Goal: Find specific page/section: Find specific page/section

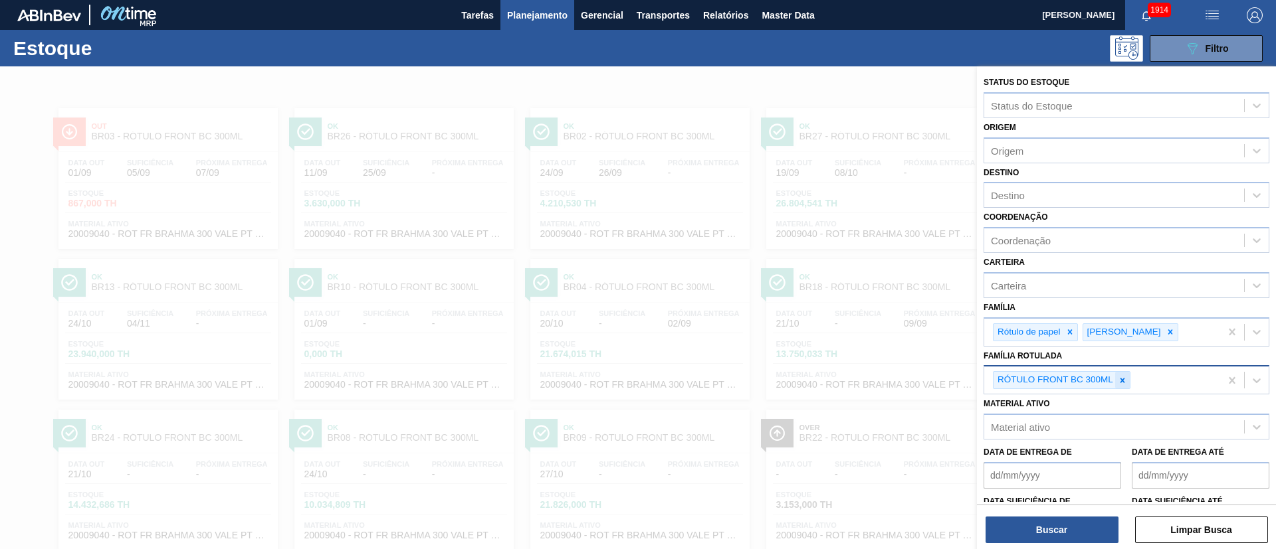
click at [1122, 382] on icon at bounding box center [1122, 380] width 9 height 9
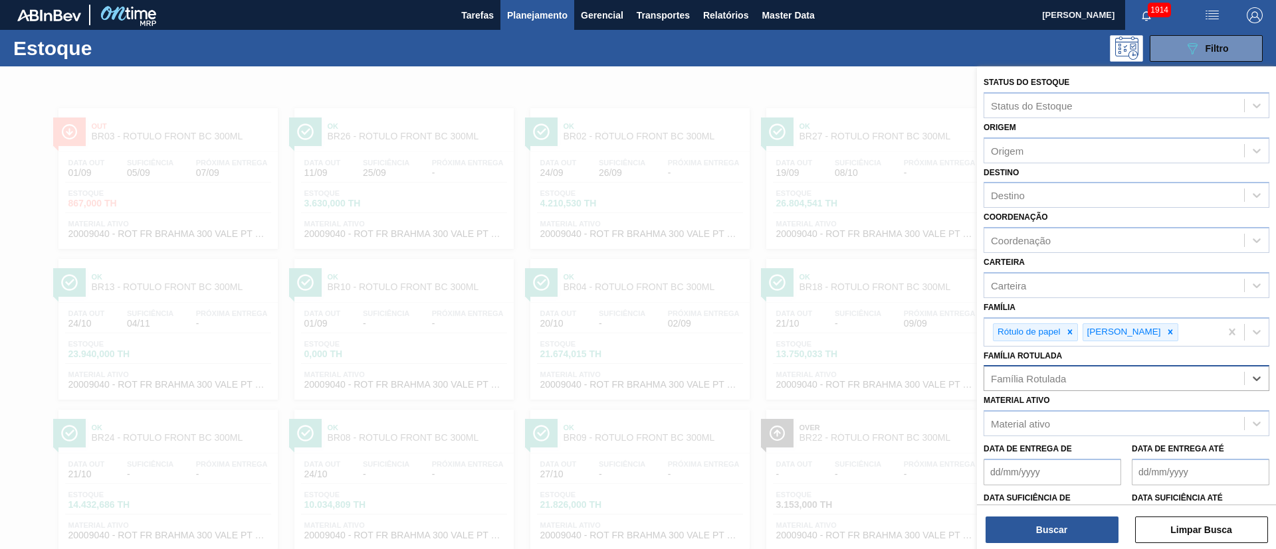
paste Rotulada "RÓTULO FRONT SPATEN 600ML"
type Rotulada "RÓTULO FRONT SPATEN 600ML"
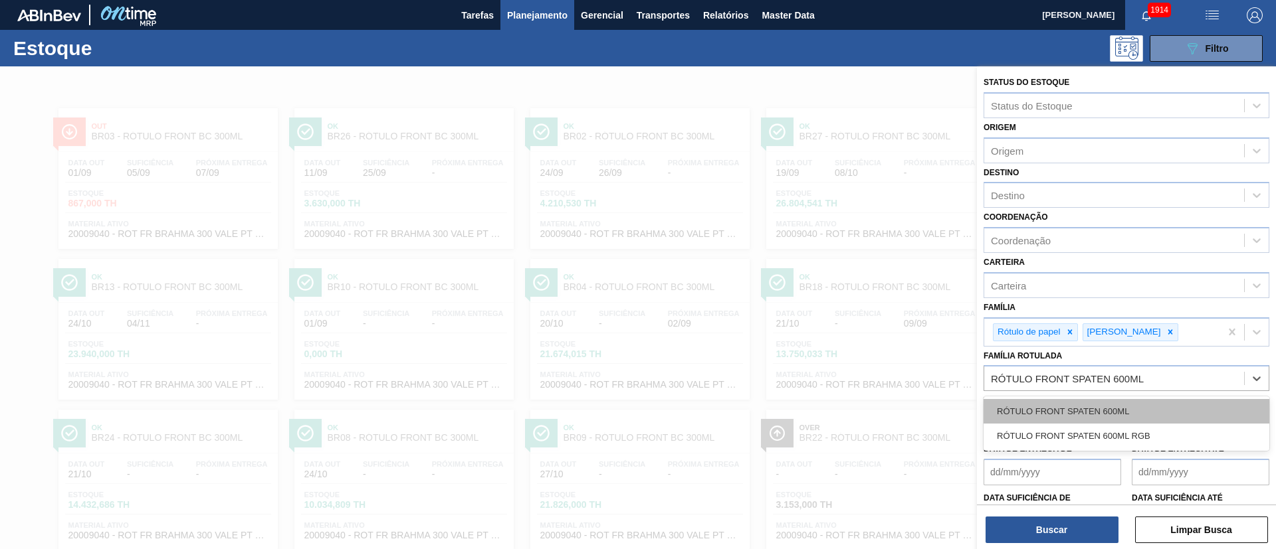
click at [1056, 407] on div "RÓTULO FRONT SPATEN 600ML" at bounding box center [1126, 411] width 286 height 25
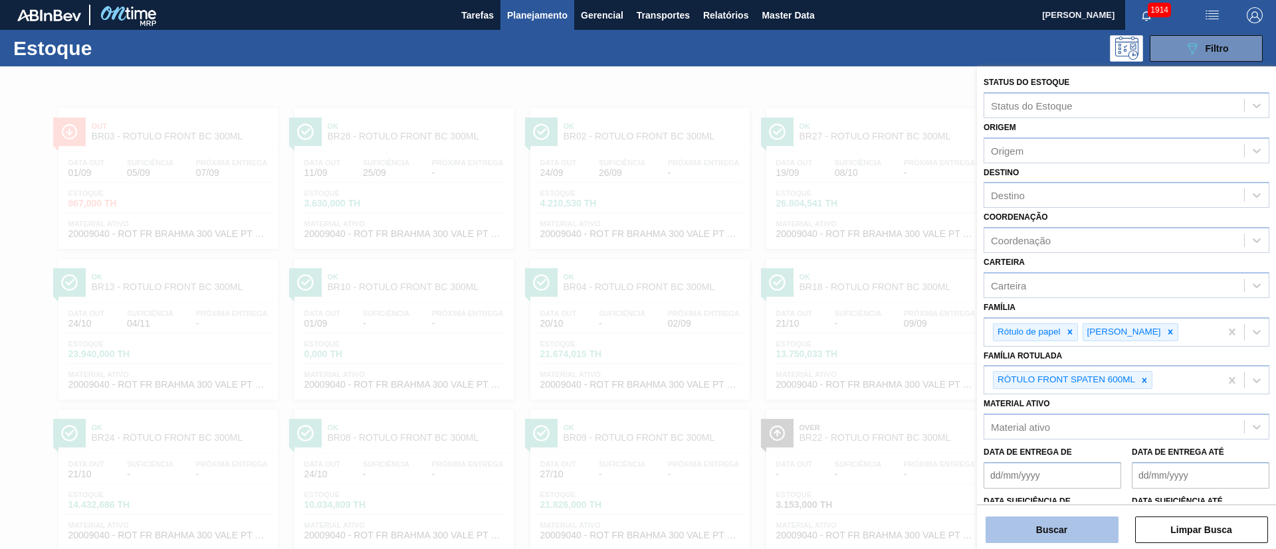
click at [1060, 528] on button "Buscar" at bounding box center [1051, 530] width 133 height 27
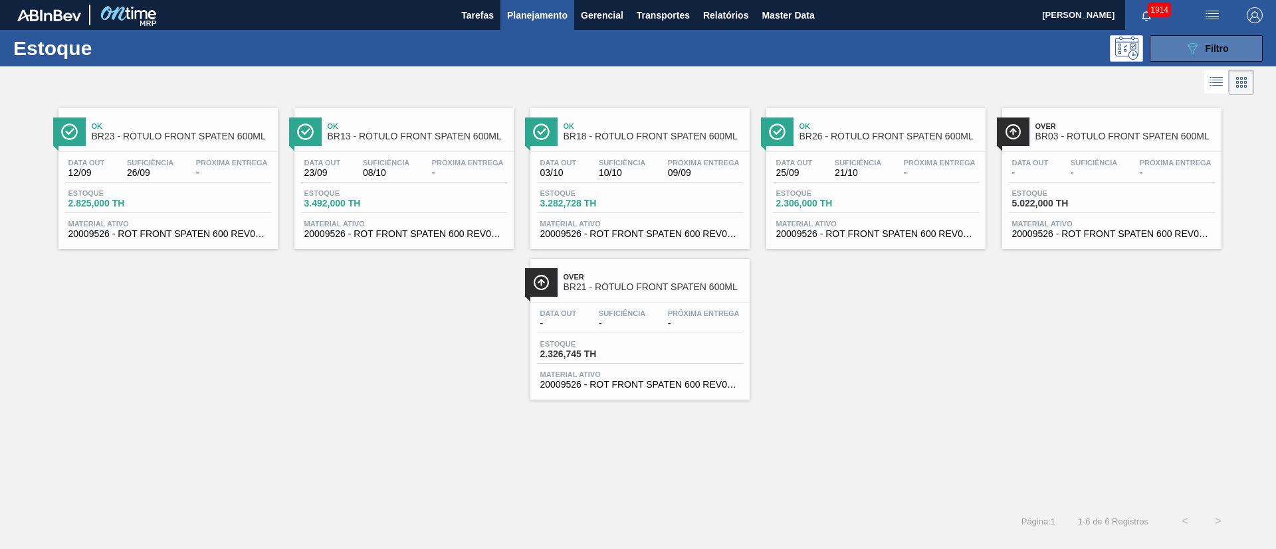
click at [1213, 43] on span "Filtro" at bounding box center [1216, 48] width 23 height 11
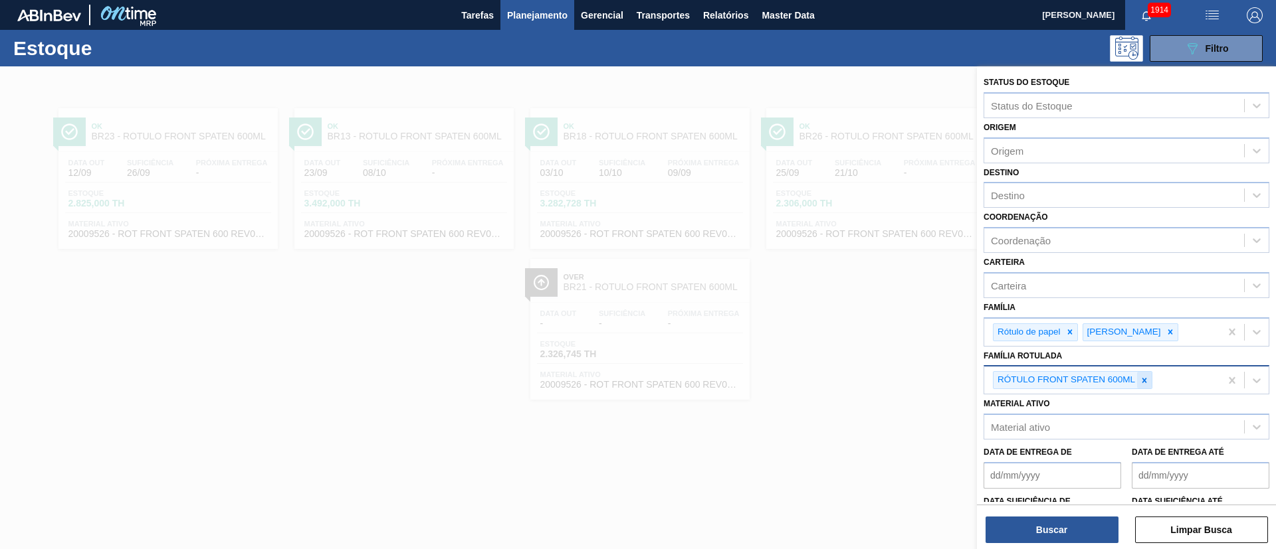
click at [1139, 382] on div at bounding box center [1144, 380] width 15 height 17
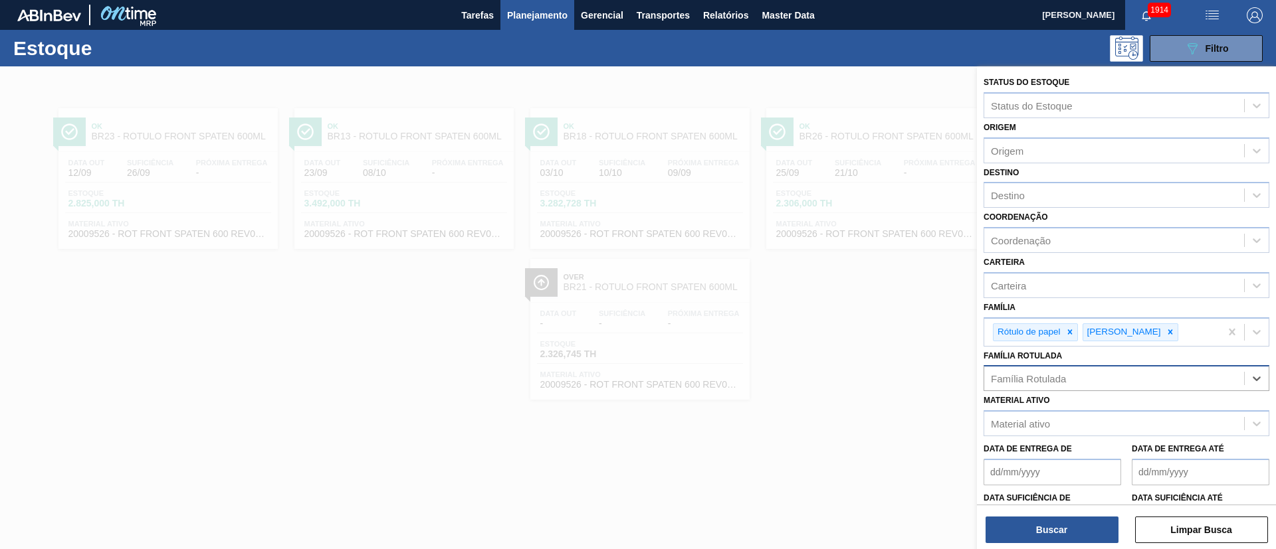
paste Rotulada "RÓTULO FRONT BC 300ML"
type Rotulada "RÓTULO FRONT BC 300ML"
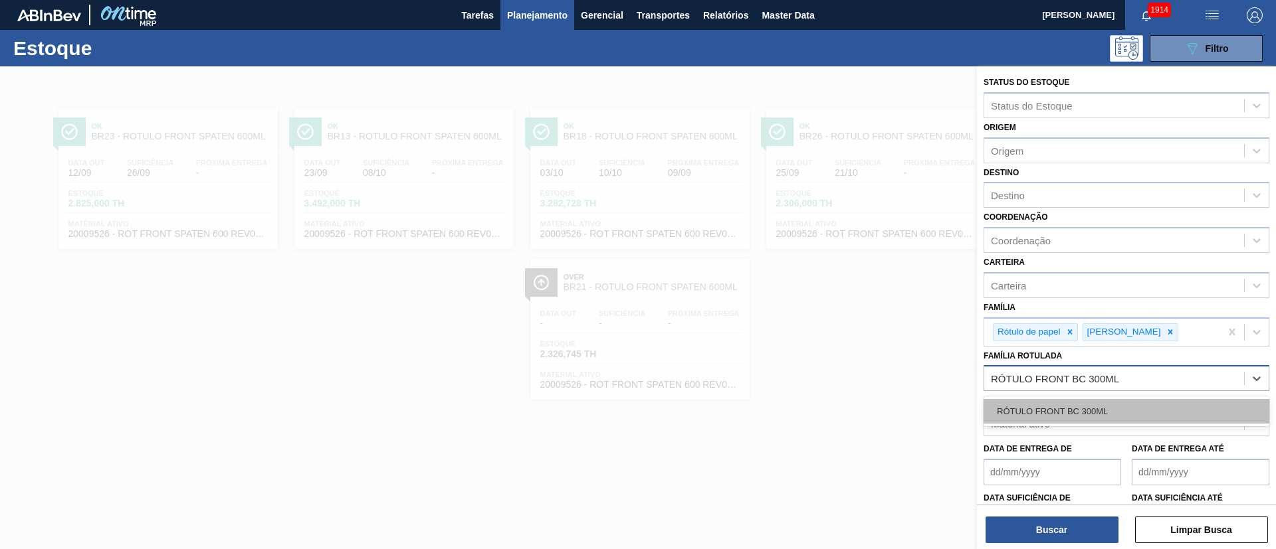
click at [1057, 419] on div "RÓTULO FRONT BC 300ML" at bounding box center [1126, 411] width 286 height 25
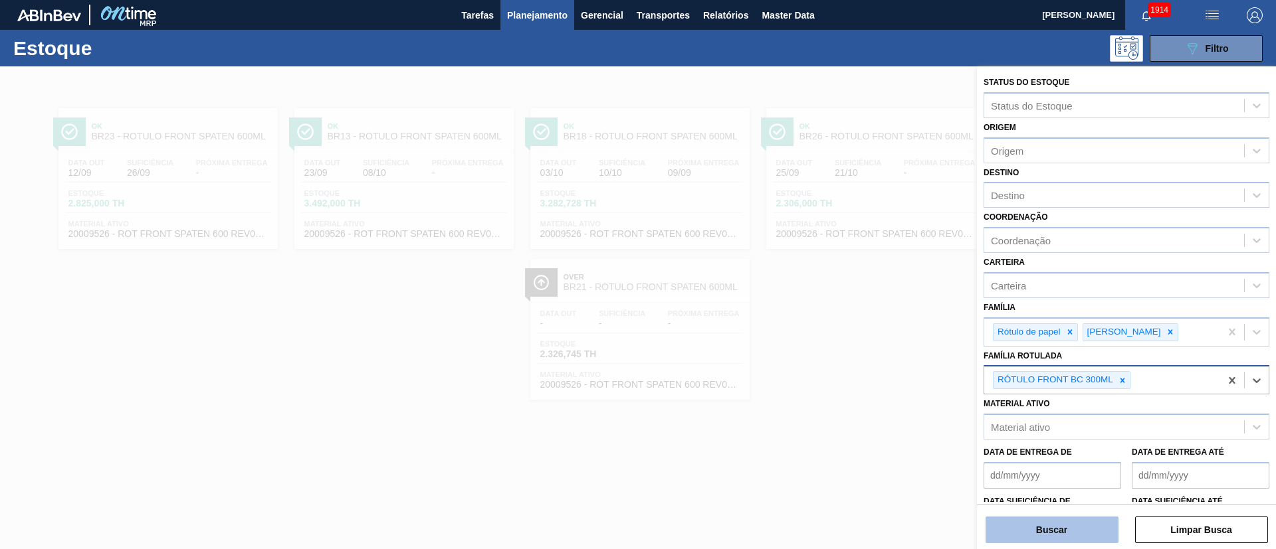
click at [1035, 530] on button "Buscar" at bounding box center [1051, 530] width 133 height 27
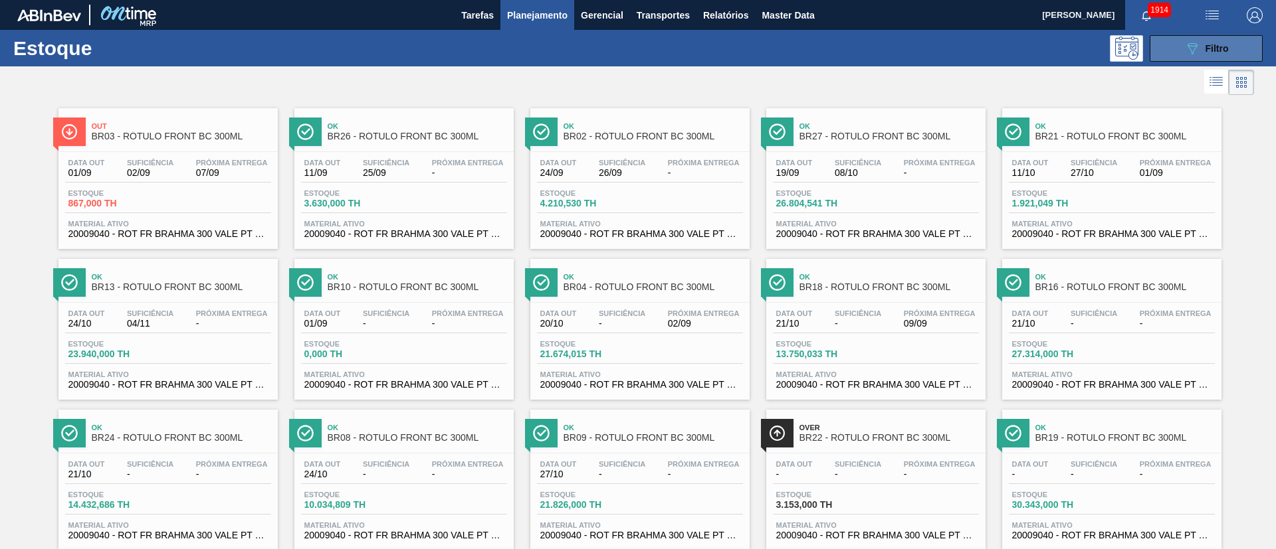
click at [1221, 55] on div "089F7B8B-B2A5-4AFE-B5C0-19BA573D28AC Filtro" at bounding box center [1206, 49] width 45 height 16
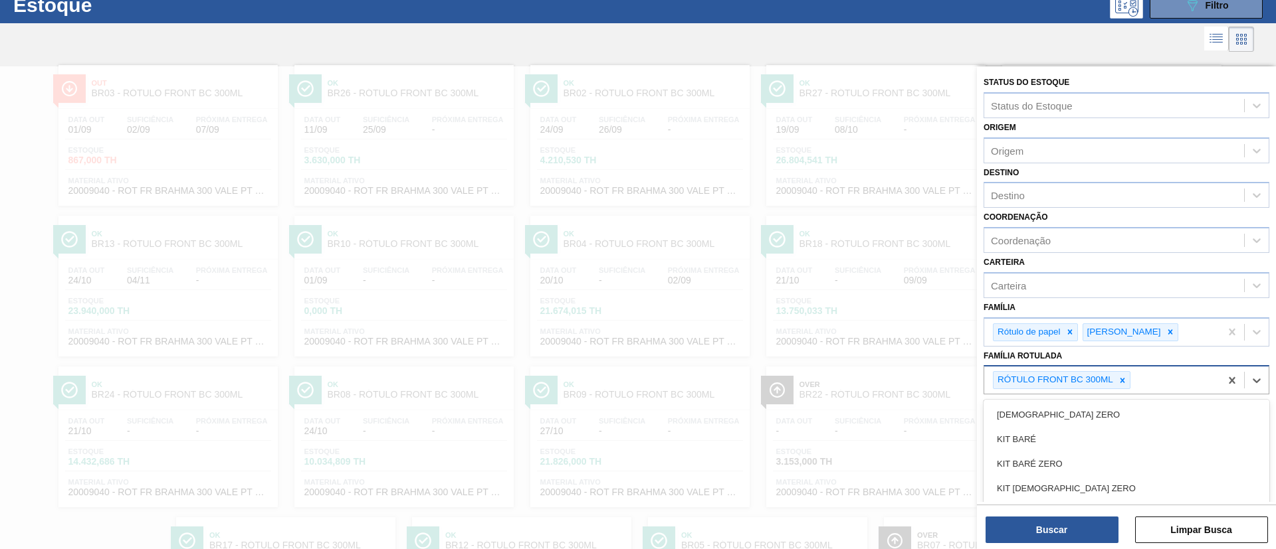
click at [1122, 389] on div "RÓTULO FRONT BC 300ML" at bounding box center [1062, 380] width 138 height 18
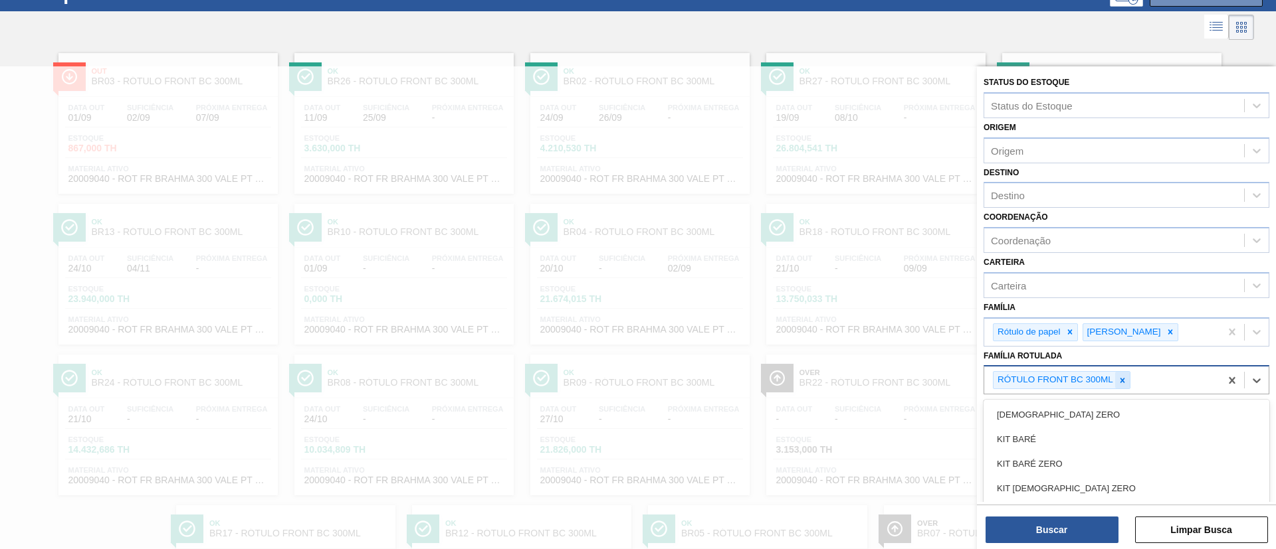
scroll to position [55, 0]
click at [1122, 380] on icon at bounding box center [1122, 380] width 5 height 5
paste Rotulada "RÓTULO FRONT SPATEN 600ML"
type Rotulada "RÓTULO FRONT SPATEN 600ML"
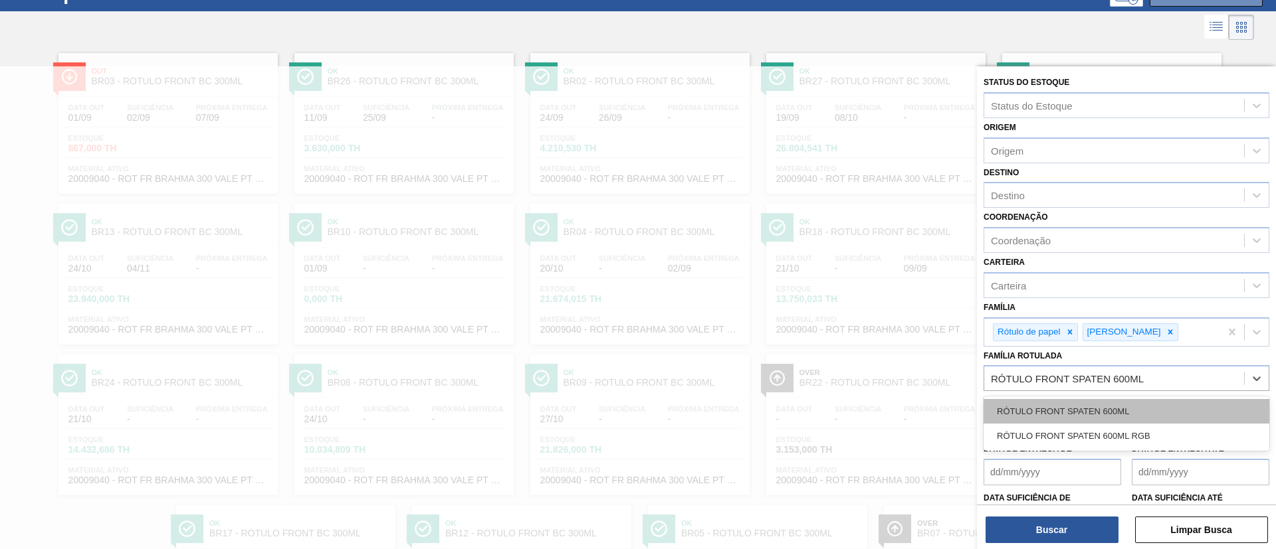
click at [1069, 407] on div "RÓTULO FRONT SPATEN 600ML" at bounding box center [1126, 411] width 286 height 25
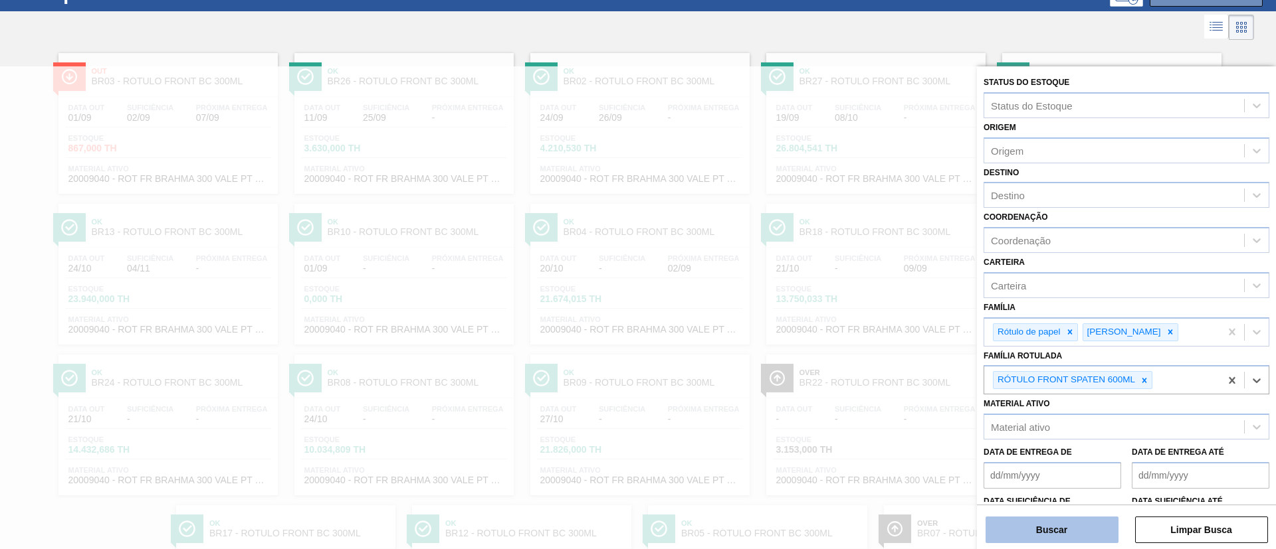
click at [1048, 528] on button "Buscar" at bounding box center [1051, 530] width 133 height 27
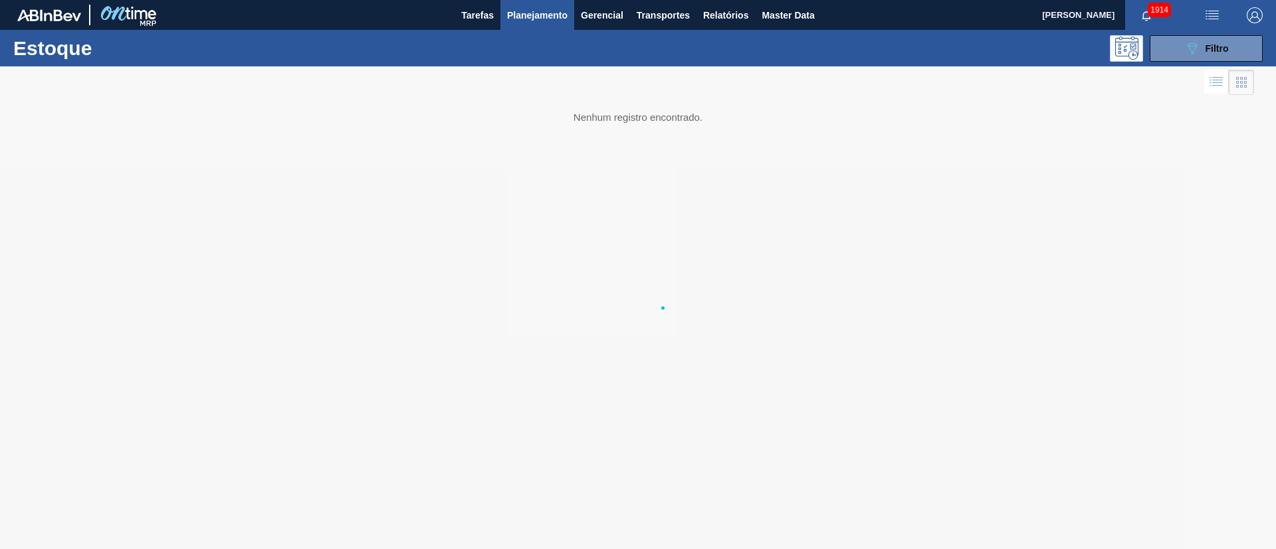
scroll to position [0, 0]
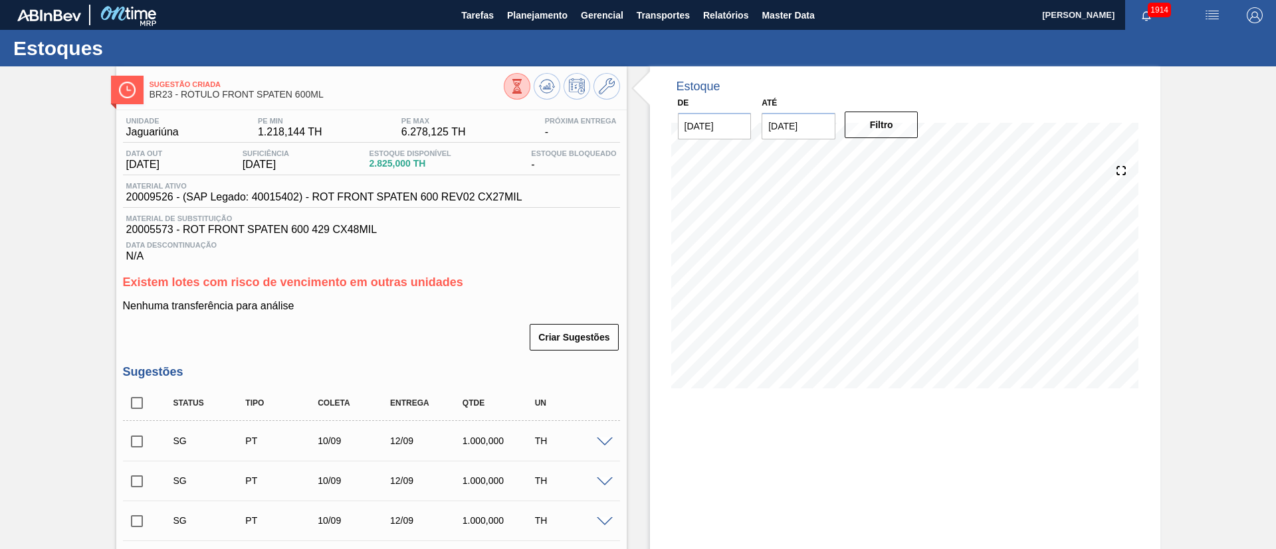
click at [131, 405] on input "checkbox" at bounding box center [137, 403] width 28 height 28
checkbox input "true"
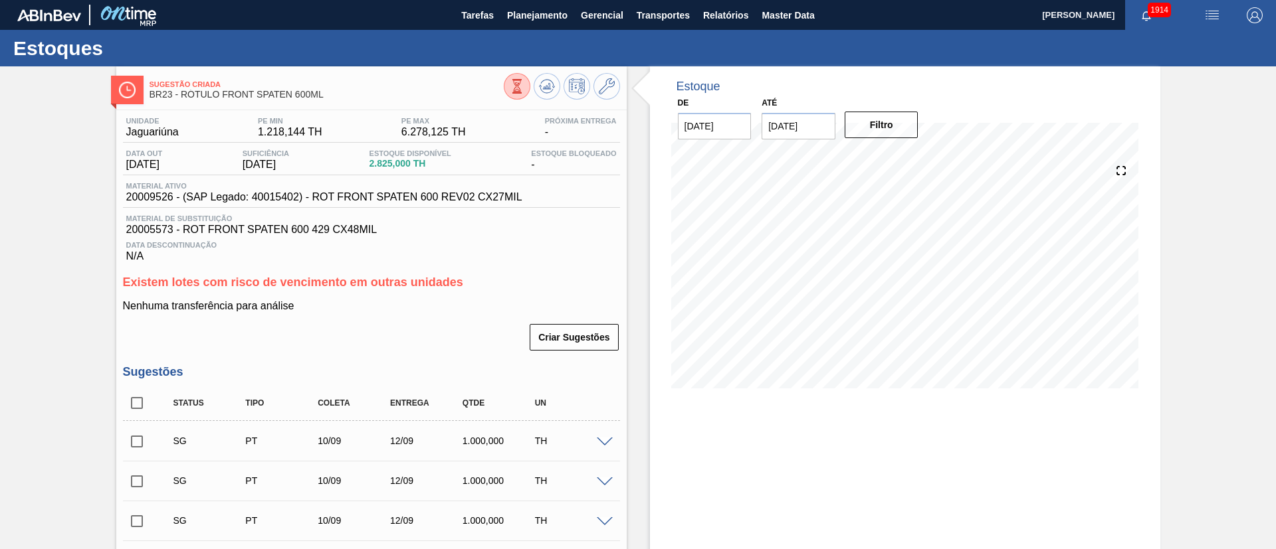
checkbox input "true"
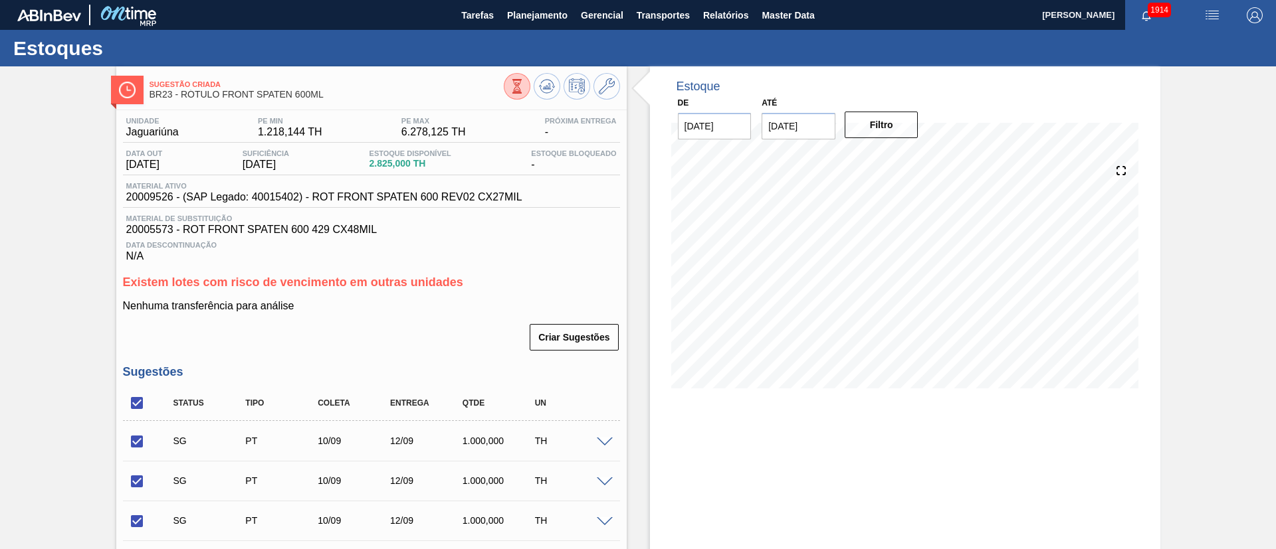
scroll to position [396, 0]
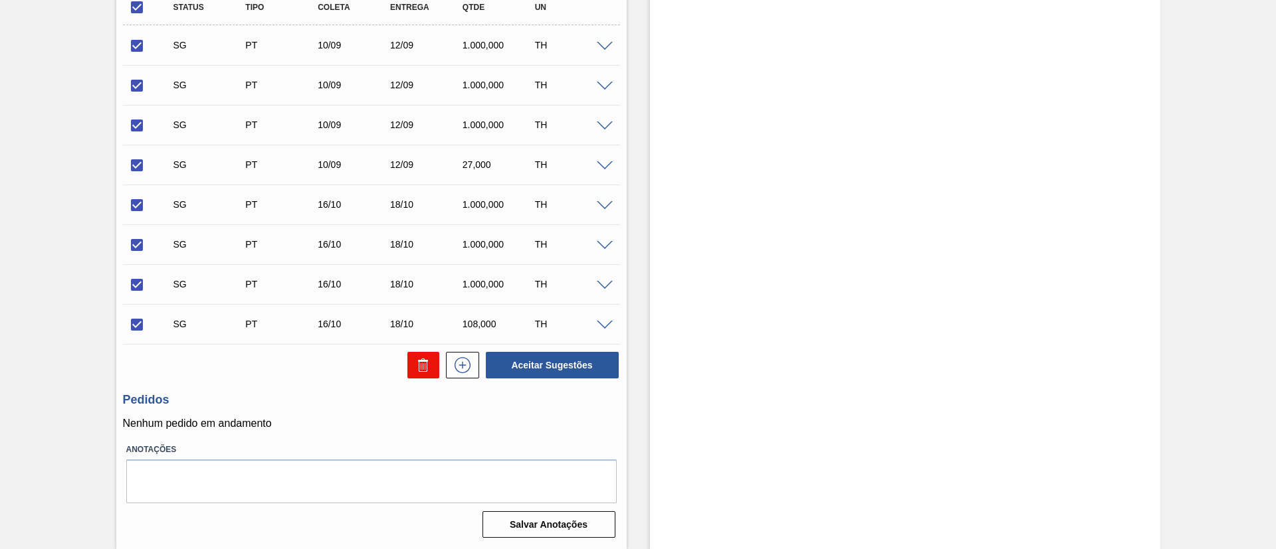
click at [412, 356] on button at bounding box center [423, 365] width 32 height 27
checkbox input "false"
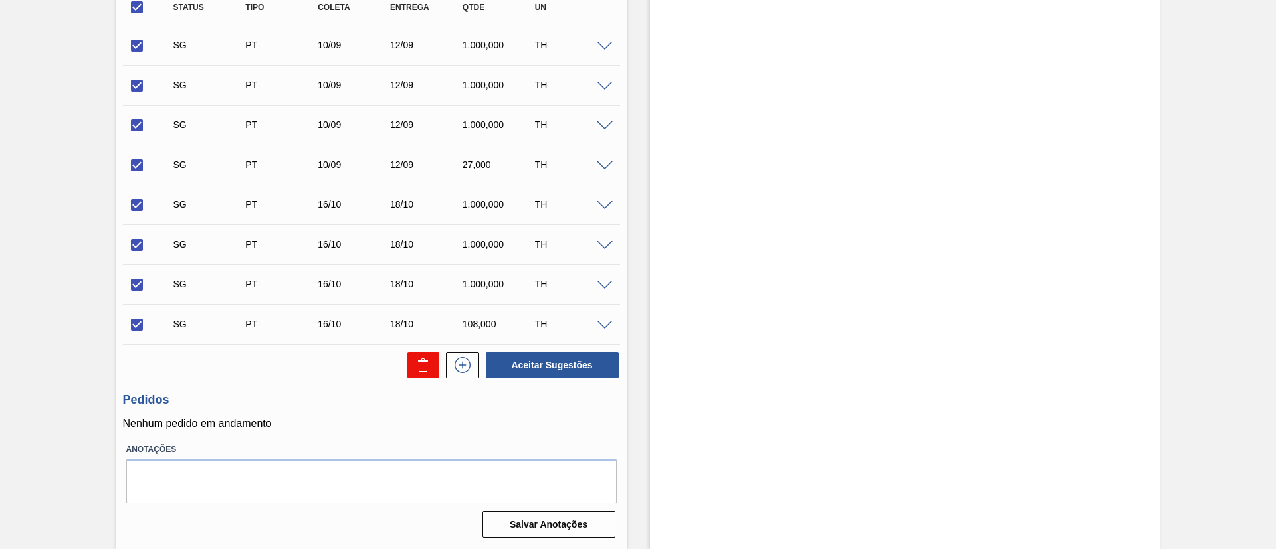
checkbox input "false"
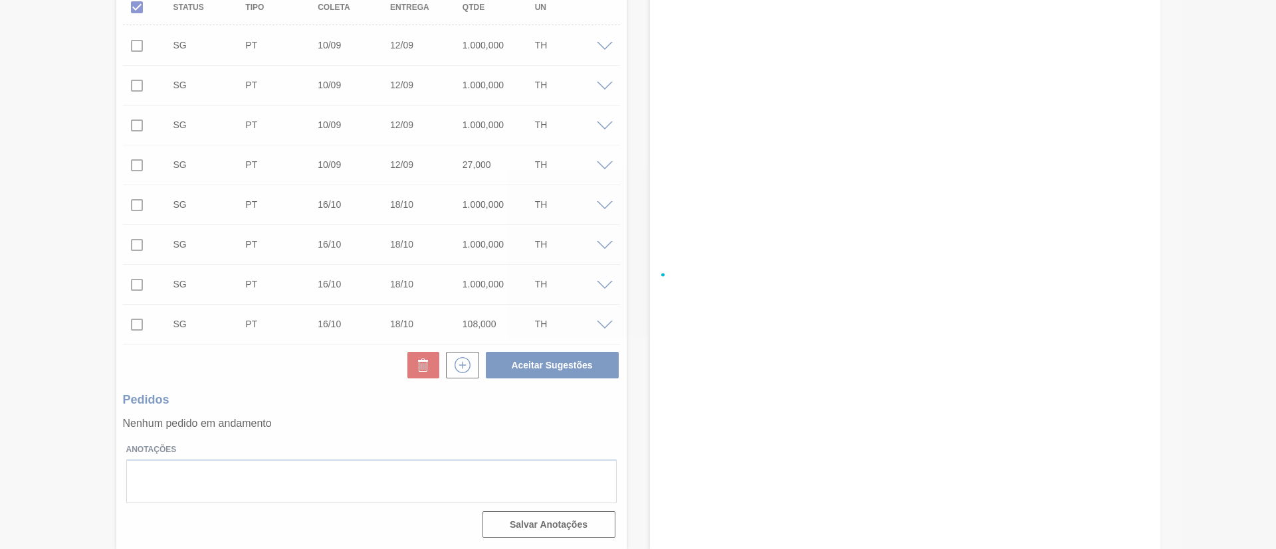
scroll to position [62, 0]
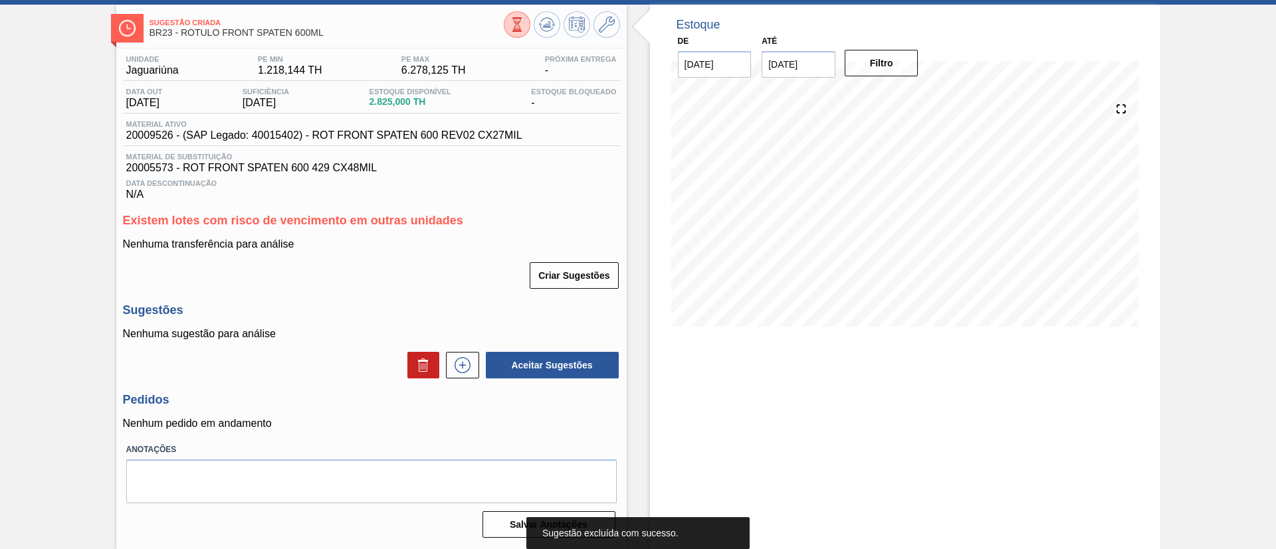
click at [510, 19] on icon at bounding box center [517, 24] width 15 height 15
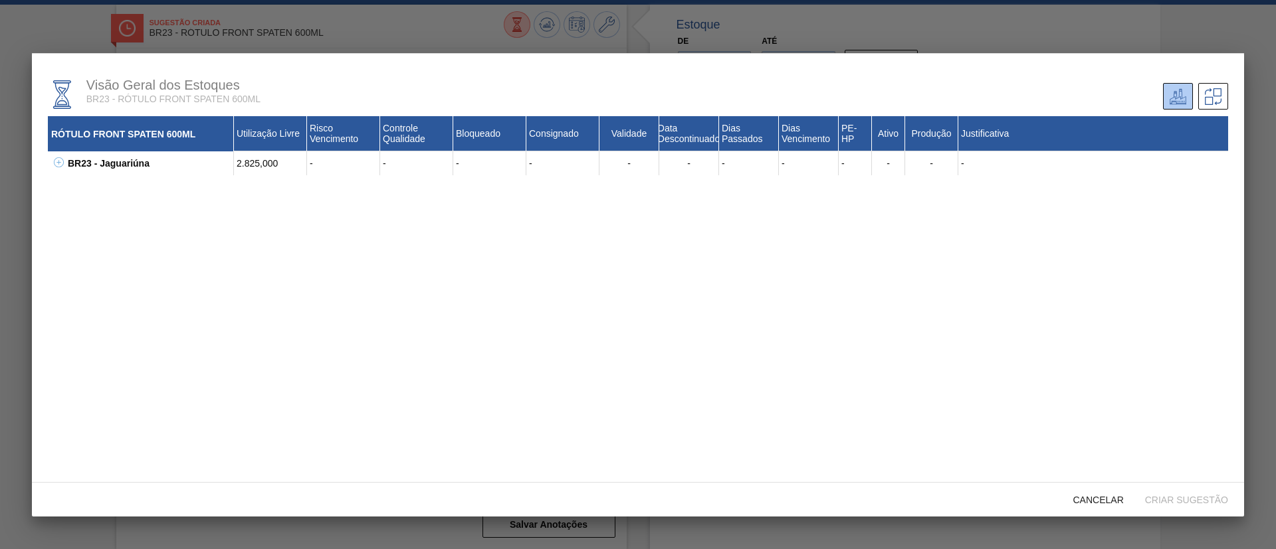
click at [54, 163] on icon at bounding box center [59, 162] width 10 height 10
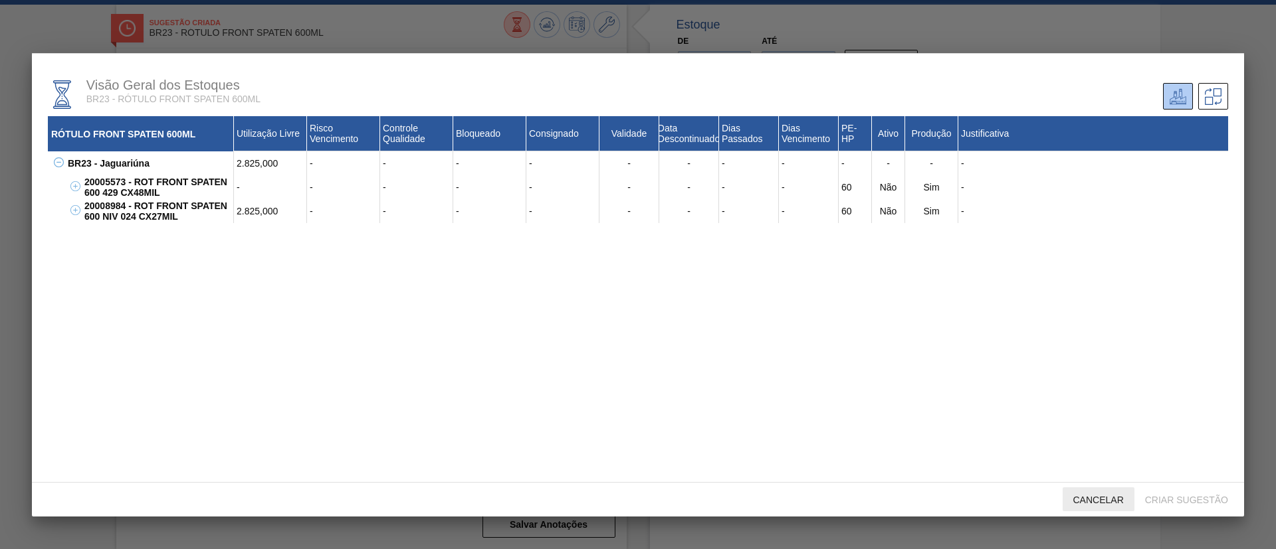
click at [1098, 501] on span "Cancelar" at bounding box center [1098, 500] width 72 height 11
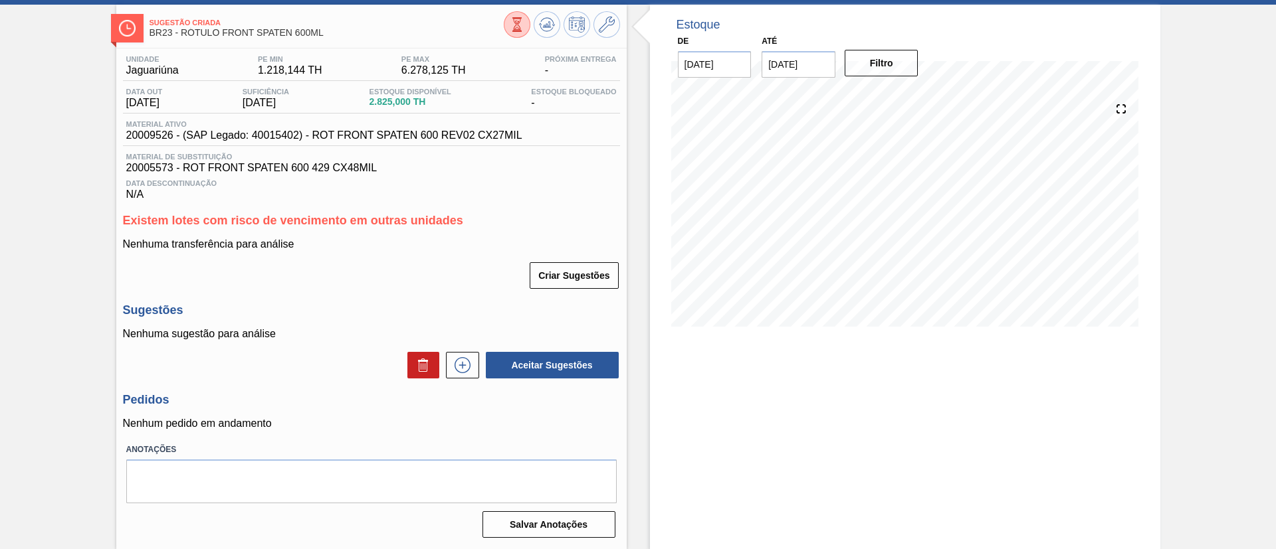
click at [512, 27] on icon at bounding box center [517, 24] width 15 height 15
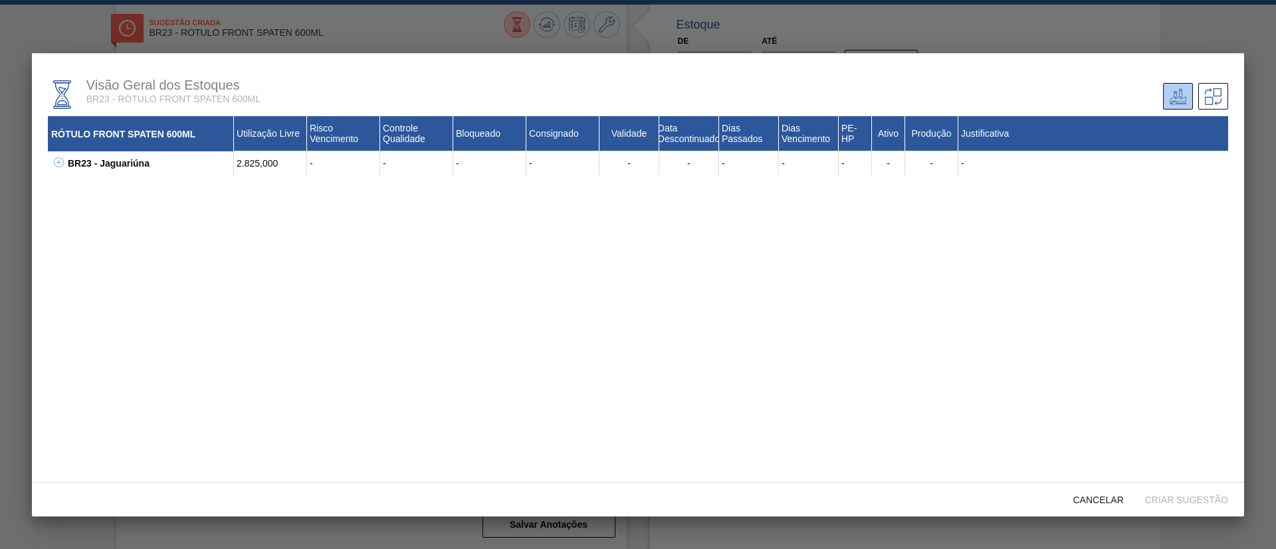
click at [50, 158] on button at bounding box center [56, 163] width 13 height 13
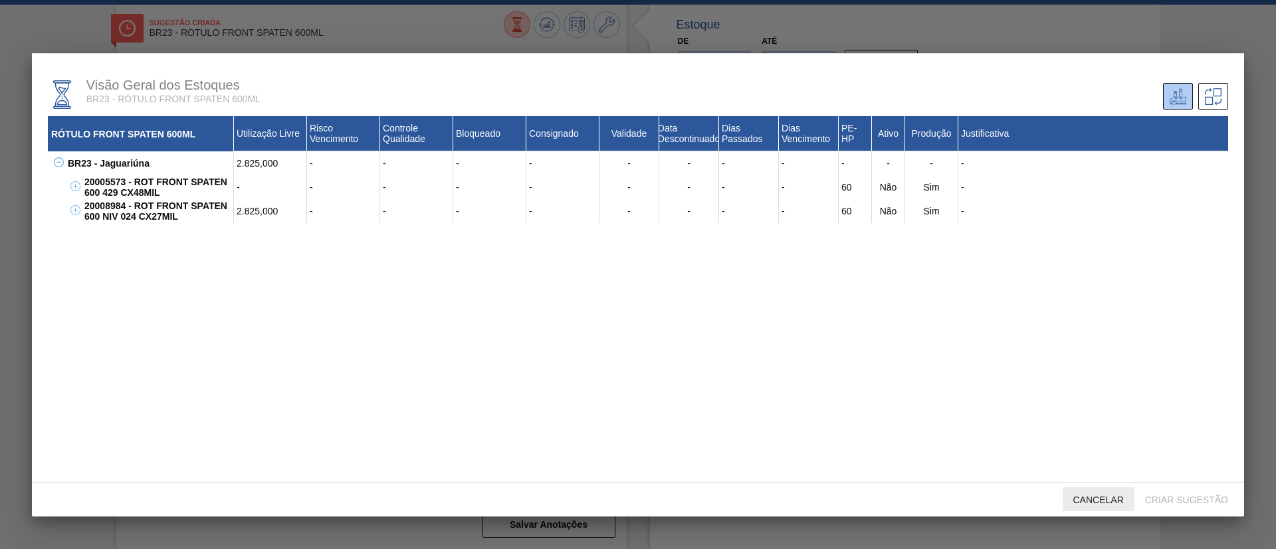
click at [1105, 504] on span "Cancelar" at bounding box center [1098, 500] width 72 height 11
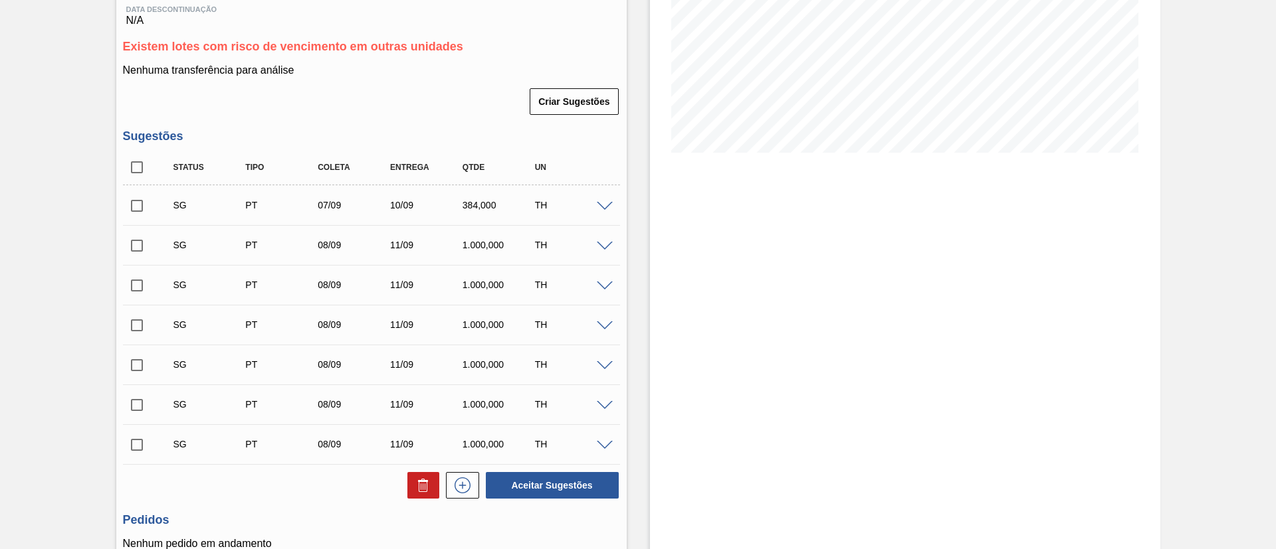
scroll to position [299, 0]
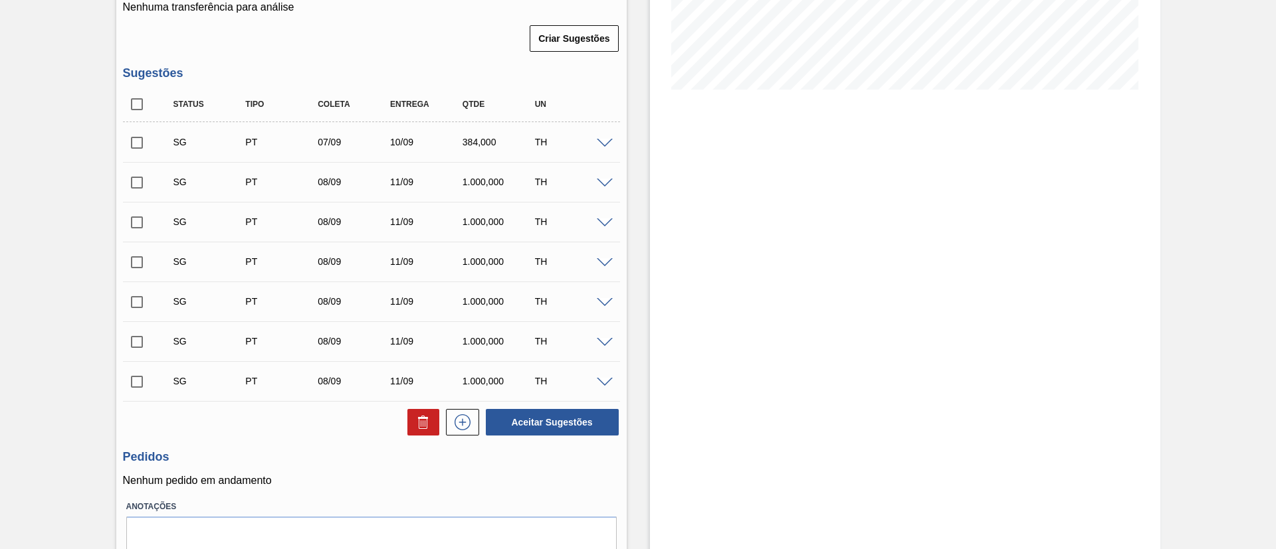
click at [142, 110] on input "checkbox" at bounding box center [137, 104] width 28 height 28
checkbox input "true"
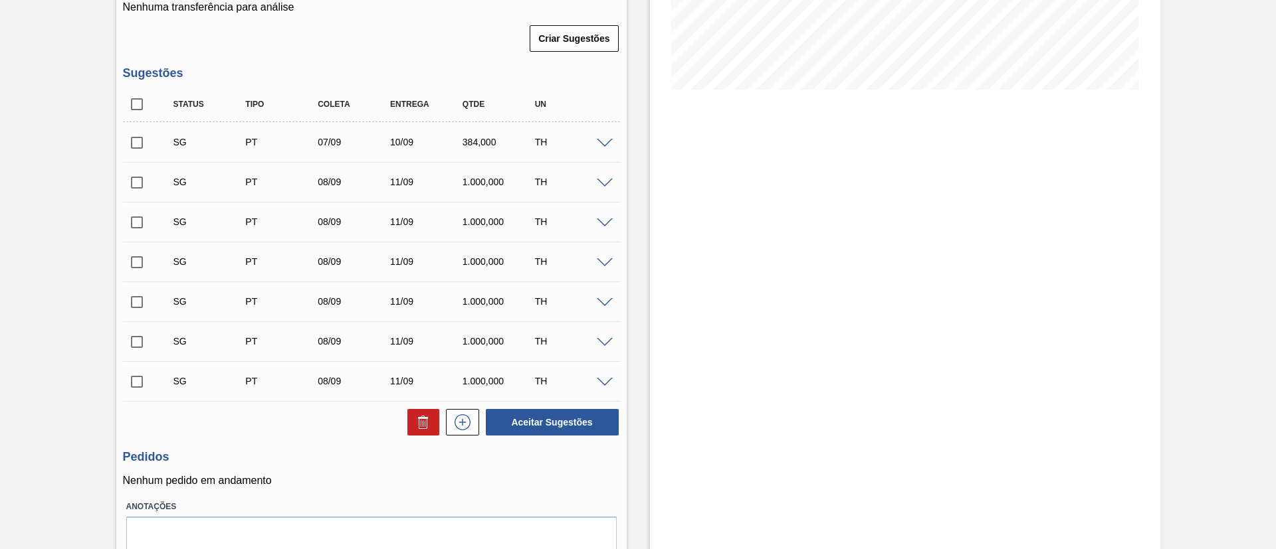
checkbox input "true"
click at [421, 421] on icon at bounding box center [421, 424] width 1 height 7
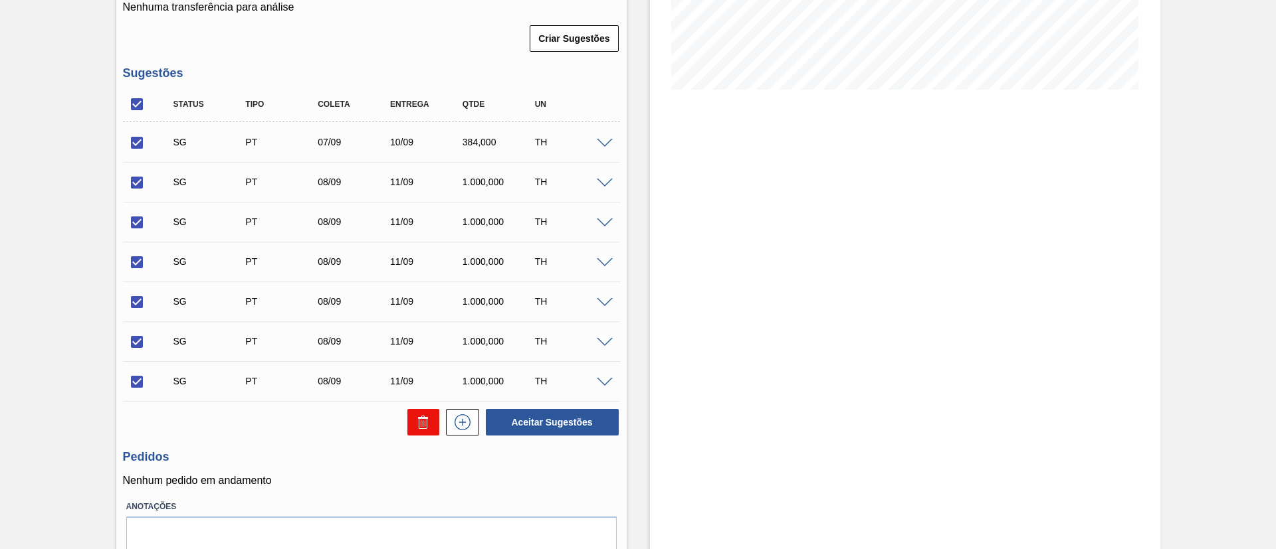
checkbox input "false"
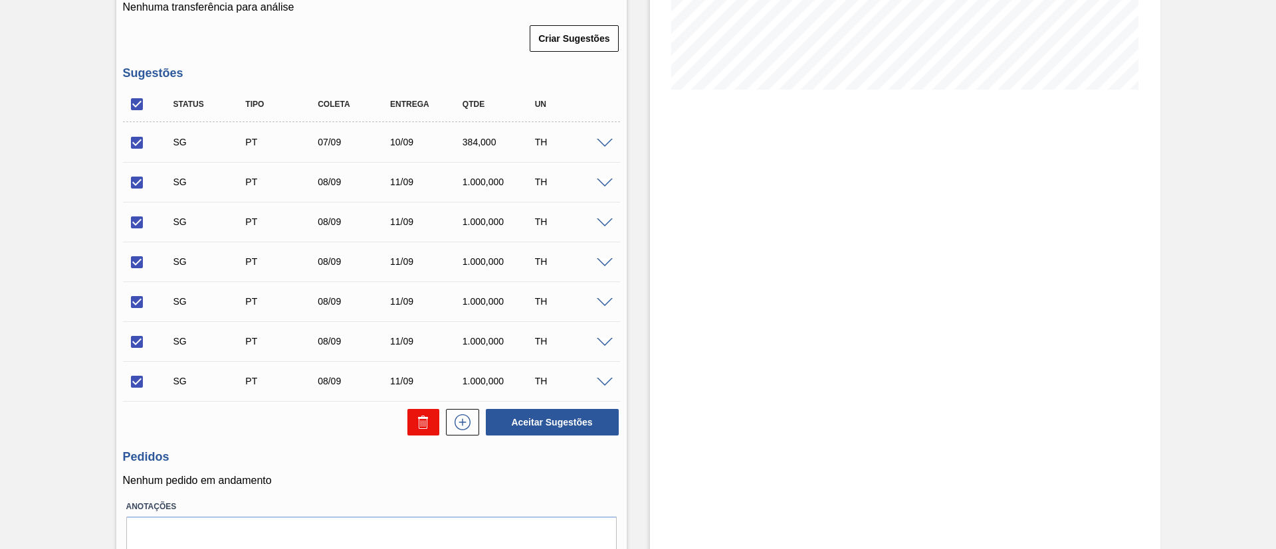
checkbox input "false"
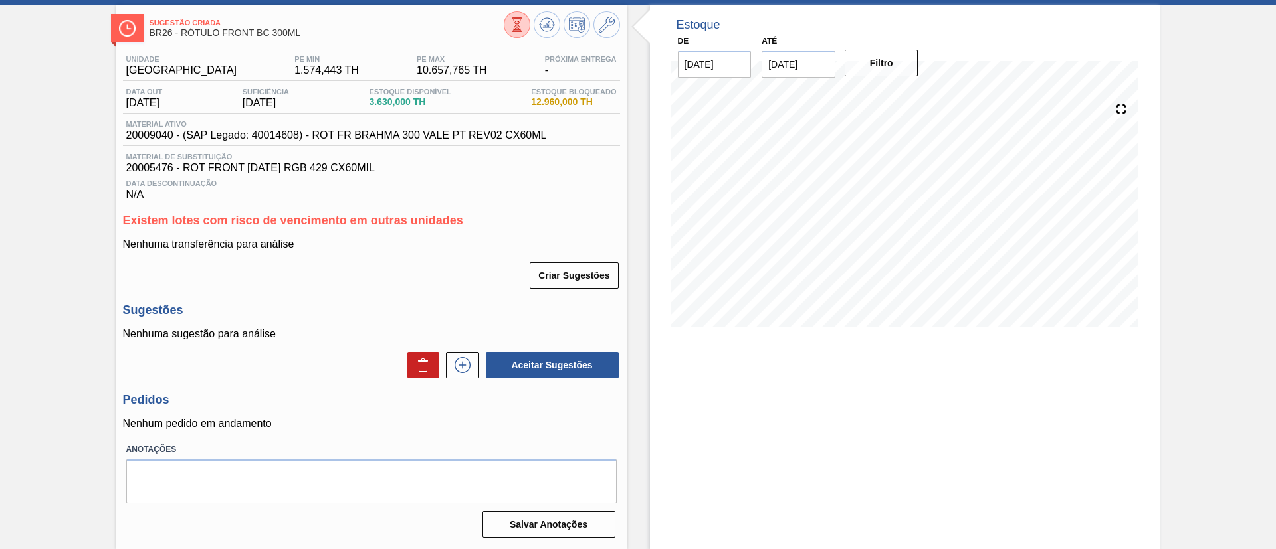
scroll to position [62, 0]
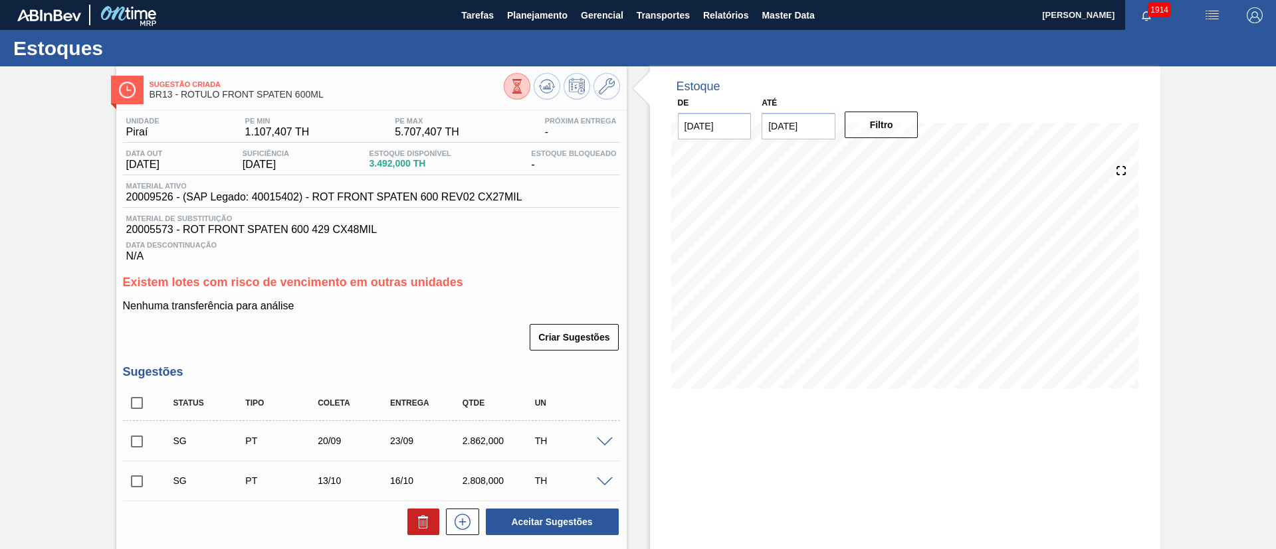
click at [518, 97] on button at bounding box center [517, 86] width 27 height 27
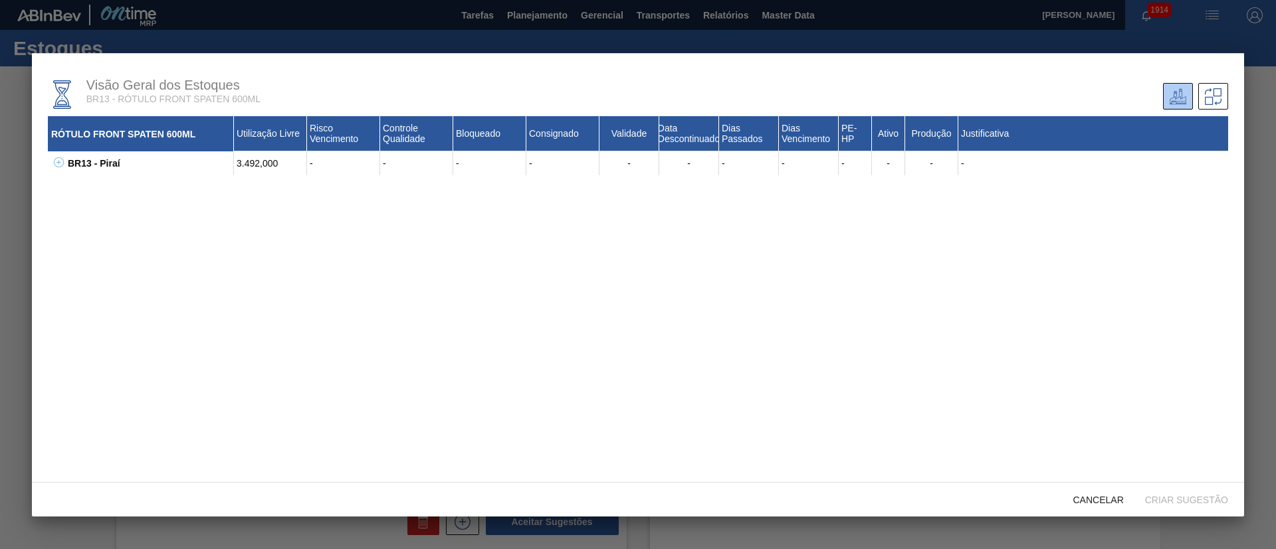
click at [57, 157] on icon at bounding box center [59, 162] width 10 height 10
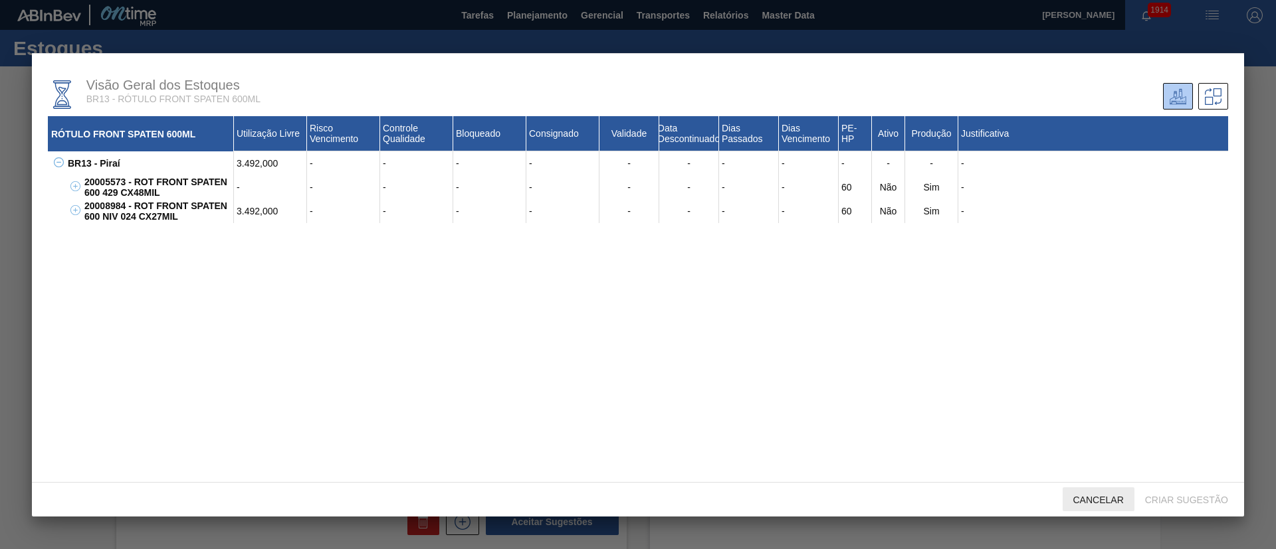
click at [1100, 504] on span "Cancelar" at bounding box center [1098, 500] width 72 height 11
